Goal: Task Accomplishment & Management: Manage account settings

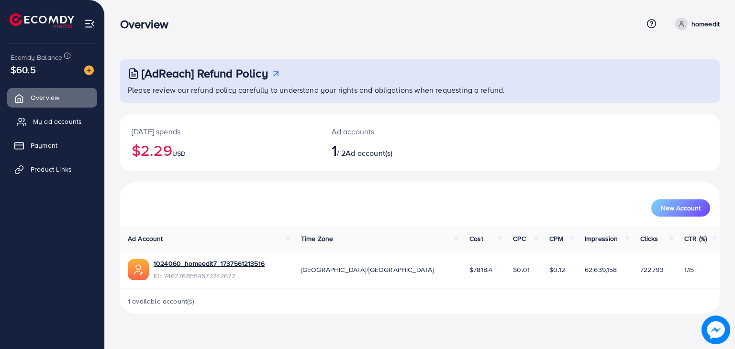
click at [77, 120] on span "My ad accounts" at bounding box center [57, 122] width 49 height 10
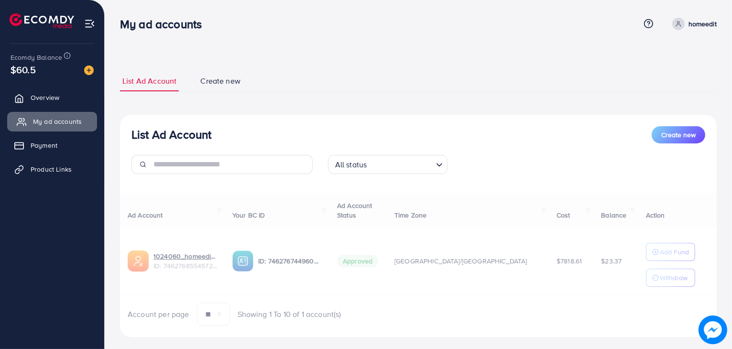
click at [82, 126] on link "My ad accounts" at bounding box center [52, 121] width 90 height 19
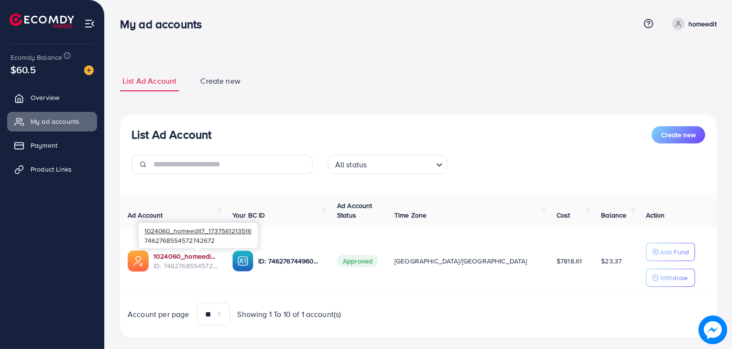
click at [166, 256] on link "1024060_homeedit7_1737561213516" at bounding box center [186, 257] width 64 height 10
click at [68, 102] on link "Overview" at bounding box center [52, 97] width 90 height 19
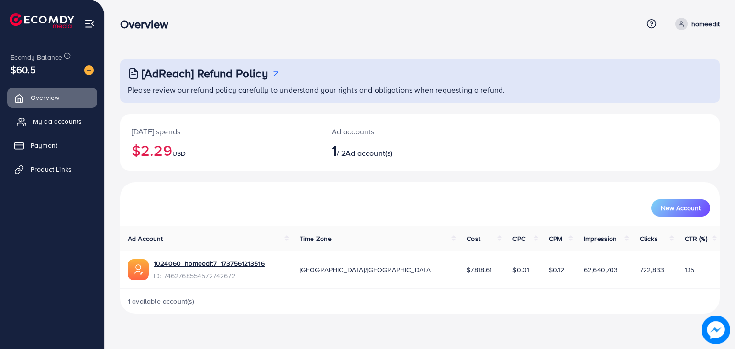
click at [63, 119] on span "My ad accounts" at bounding box center [57, 122] width 49 height 10
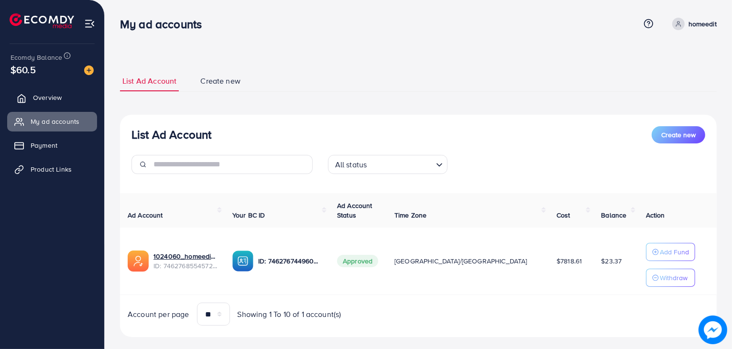
click at [37, 101] on span "Overview" at bounding box center [47, 98] width 29 height 10
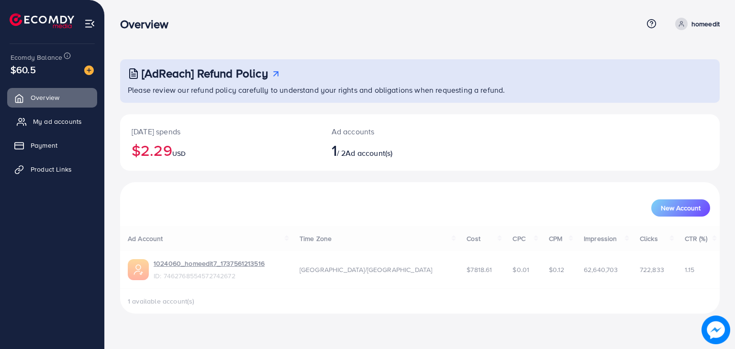
click at [38, 120] on span "My ad accounts" at bounding box center [57, 122] width 49 height 10
